Goal: Task Accomplishment & Management: Use online tool/utility

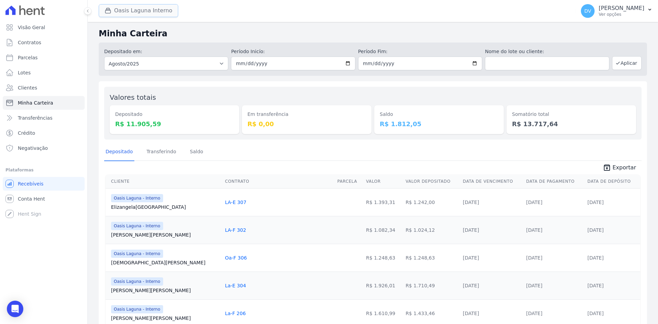
click at [134, 7] on button "Oasis Laguna Interno" at bounding box center [139, 10] width 80 height 13
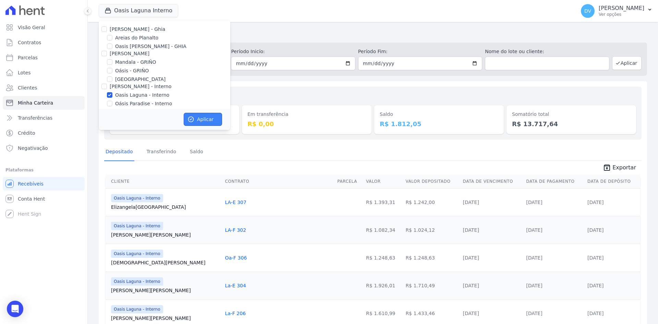
click at [201, 115] on button "Aplicar" at bounding box center [203, 119] width 38 height 13
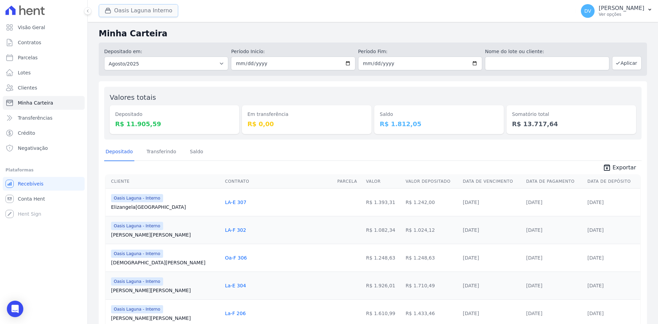
click at [127, 9] on button "Oasis Laguna Interno" at bounding box center [139, 10] width 80 height 13
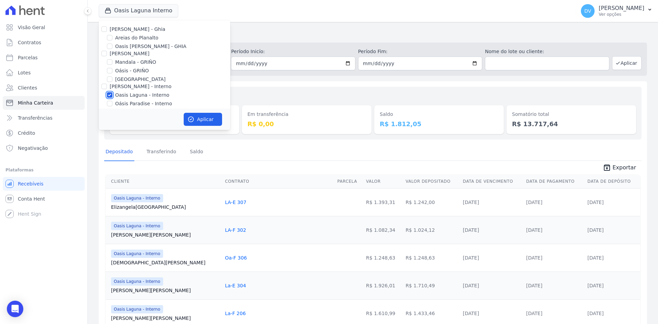
drag, startPoint x: 110, startPoint y: 93, endPoint x: 112, endPoint y: 101, distance: 8.7
click at [110, 93] on input "Oasis Laguna - Interno" at bounding box center [109, 94] width 5 height 5
checkbox input "false"
click at [110, 79] on input "[GEOGRAPHIC_DATA] - Interno" at bounding box center [109, 77] width 5 height 5
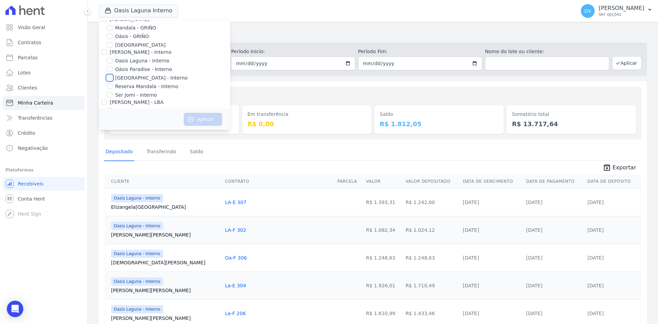
checkbox input "true"
click at [195, 121] on button "Aplicar" at bounding box center [203, 119] width 38 height 13
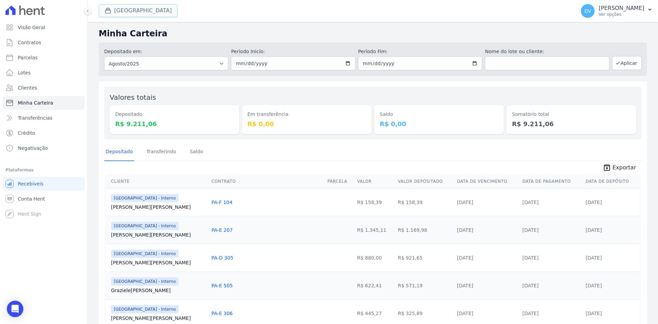
click at [127, 10] on button "[GEOGRAPHIC_DATA]" at bounding box center [138, 10] width 79 height 13
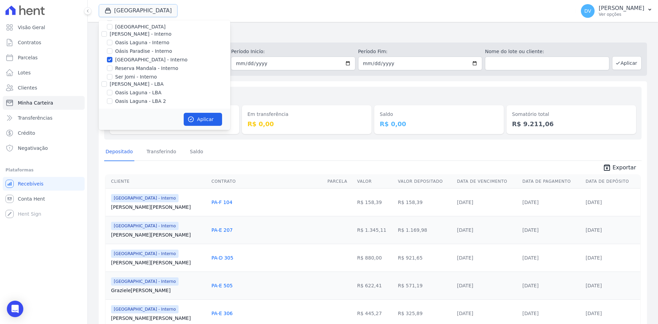
scroll to position [54, 0]
drag, startPoint x: 109, startPoint y: 58, endPoint x: 109, endPoint y: 62, distance: 3.8
click at [109, 58] on input "[GEOGRAPHIC_DATA] - Interno" at bounding box center [109, 57] width 5 height 5
checkbox input "false"
click at [109, 67] on input "Reserva Mandala - Interno" at bounding box center [109, 66] width 5 height 5
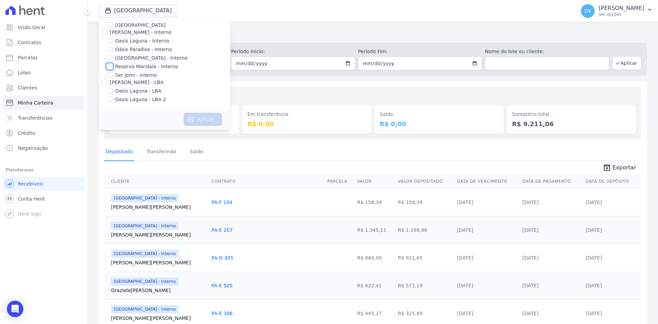
checkbox input "true"
click at [197, 118] on button "Aplicar" at bounding box center [203, 119] width 38 height 13
